Goal: Communication & Community: Ask a question

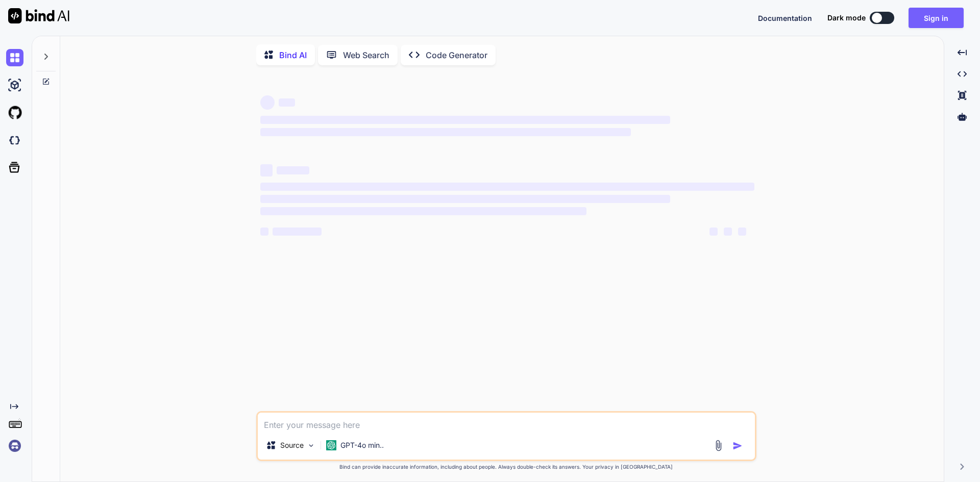
click at [348, 428] on textarea at bounding box center [506, 422] width 497 height 18
type textarea "x"
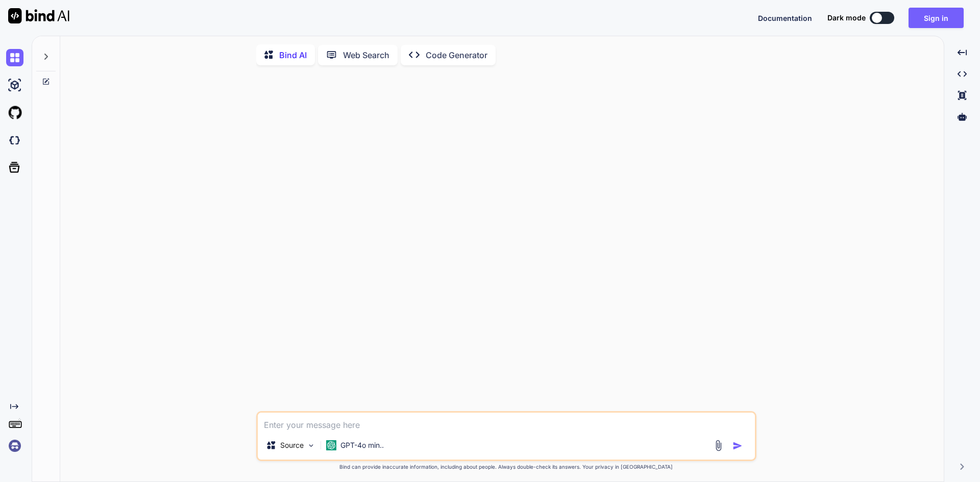
click at [346, 426] on textarea at bounding box center [506, 422] width 497 height 18
click at [188, 235] on div "Source GPT-4o min.. Created with Bind Always check its answers. Privacy in Bind…" at bounding box center [505, 278] width 875 height 410
click at [362, 434] on div "Source GPT-4o min.." at bounding box center [506, 436] width 500 height 50
click at [369, 425] on textarea at bounding box center [506, 422] width 497 height 18
click at [305, 446] on div "Source" at bounding box center [291, 445] width 58 height 20
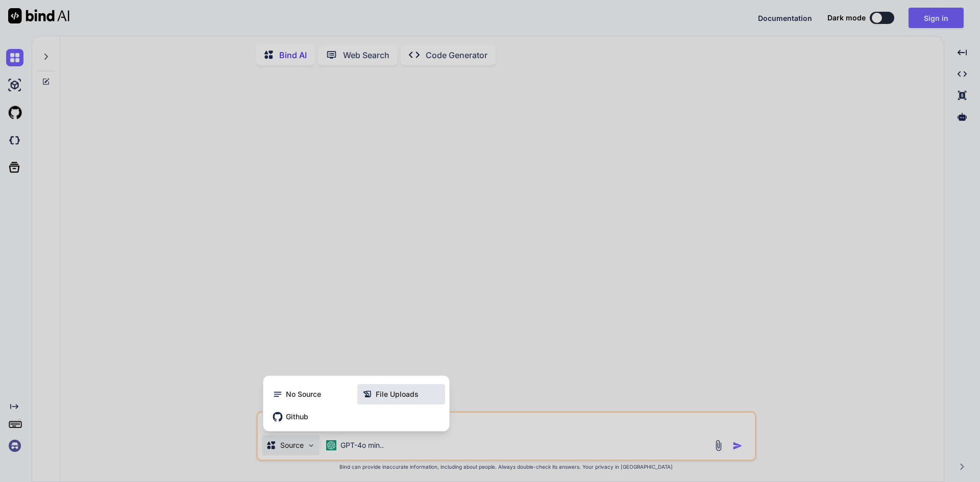
click at [397, 397] on span "File Uploads" at bounding box center [397, 394] width 43 height 10
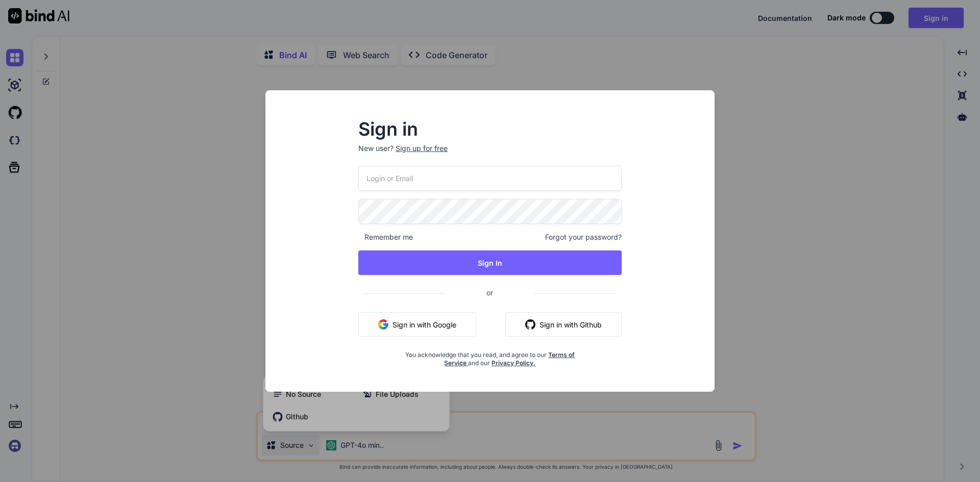
click at [426, 331] on button "Sign in with Google" at bounding box center [417, 324] width 118 height 24
click at [440, 323] on button "Sign in with Google" at bounding box center [417, 324] width 118 height 24
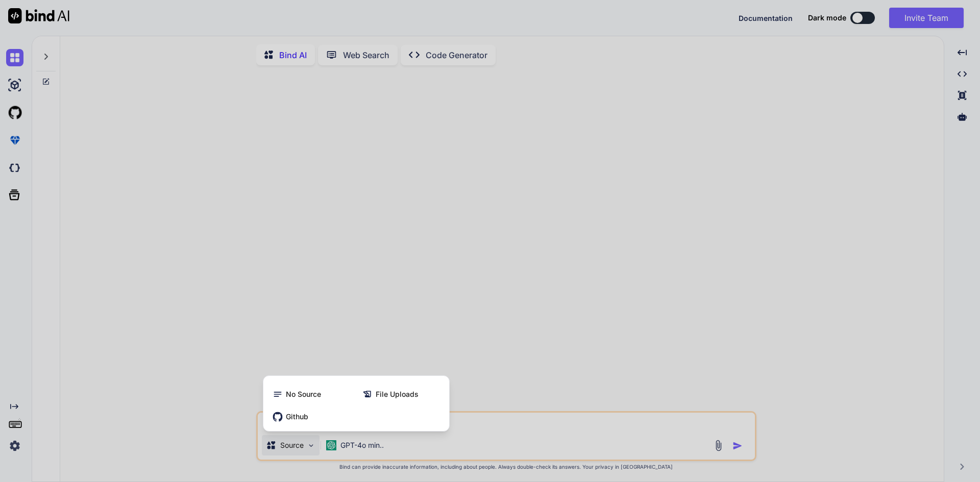
click at [276, 295] on div at bounding box center [490, 241] width 980 height 482
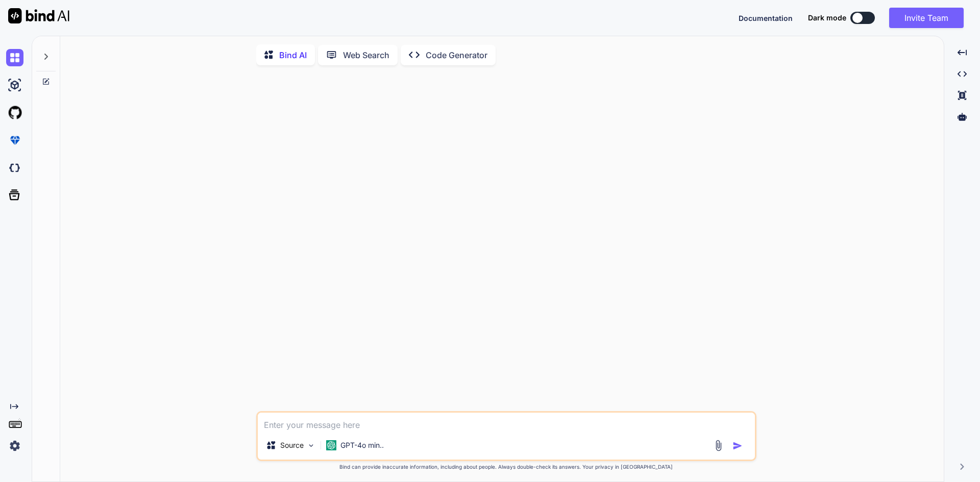
click at [310, 429] on textarea at bounding box center [506, 422] width 497 height 18
